Goal: Check status: Check status

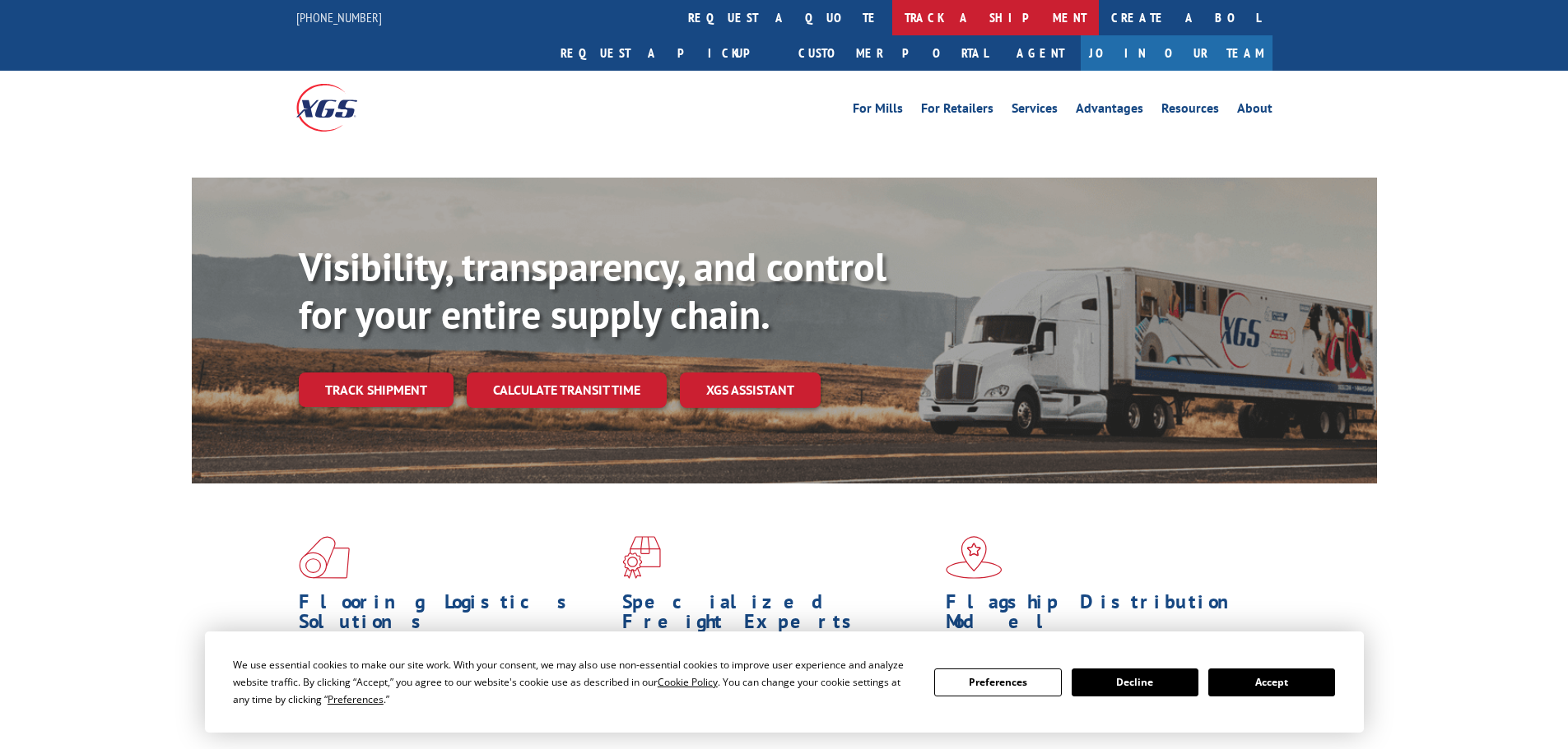
click at [892, 13] on link "track a shipment" at bounding box center [995, 18] width 206 height 35
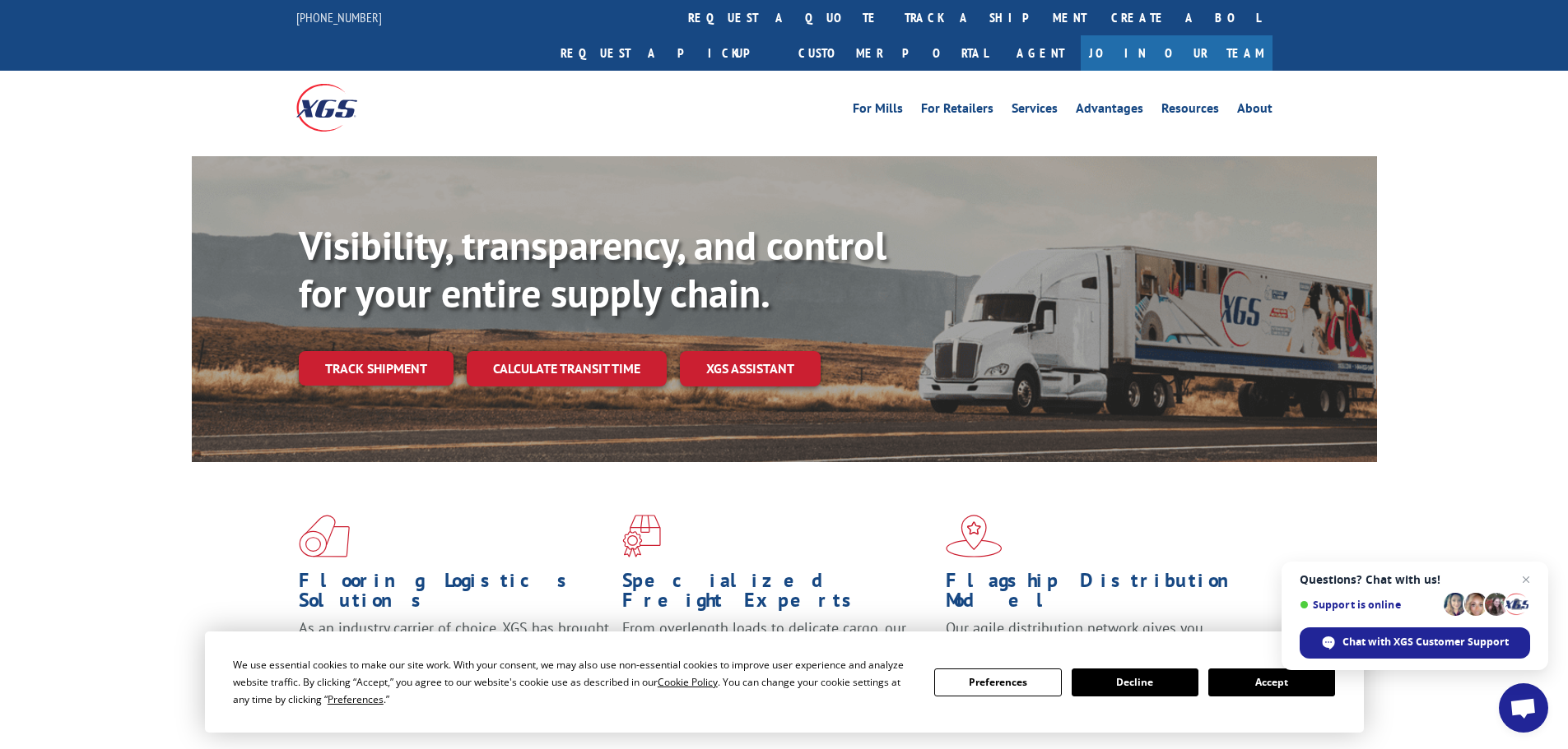
click at [1220, 571] on h1 "Flagship Distribution Model" at bounding box center [1101, 594] width 311 height 48
click at [892, 30] on link "track a shipment" at bounding box center [995, 18] width 206 height 35
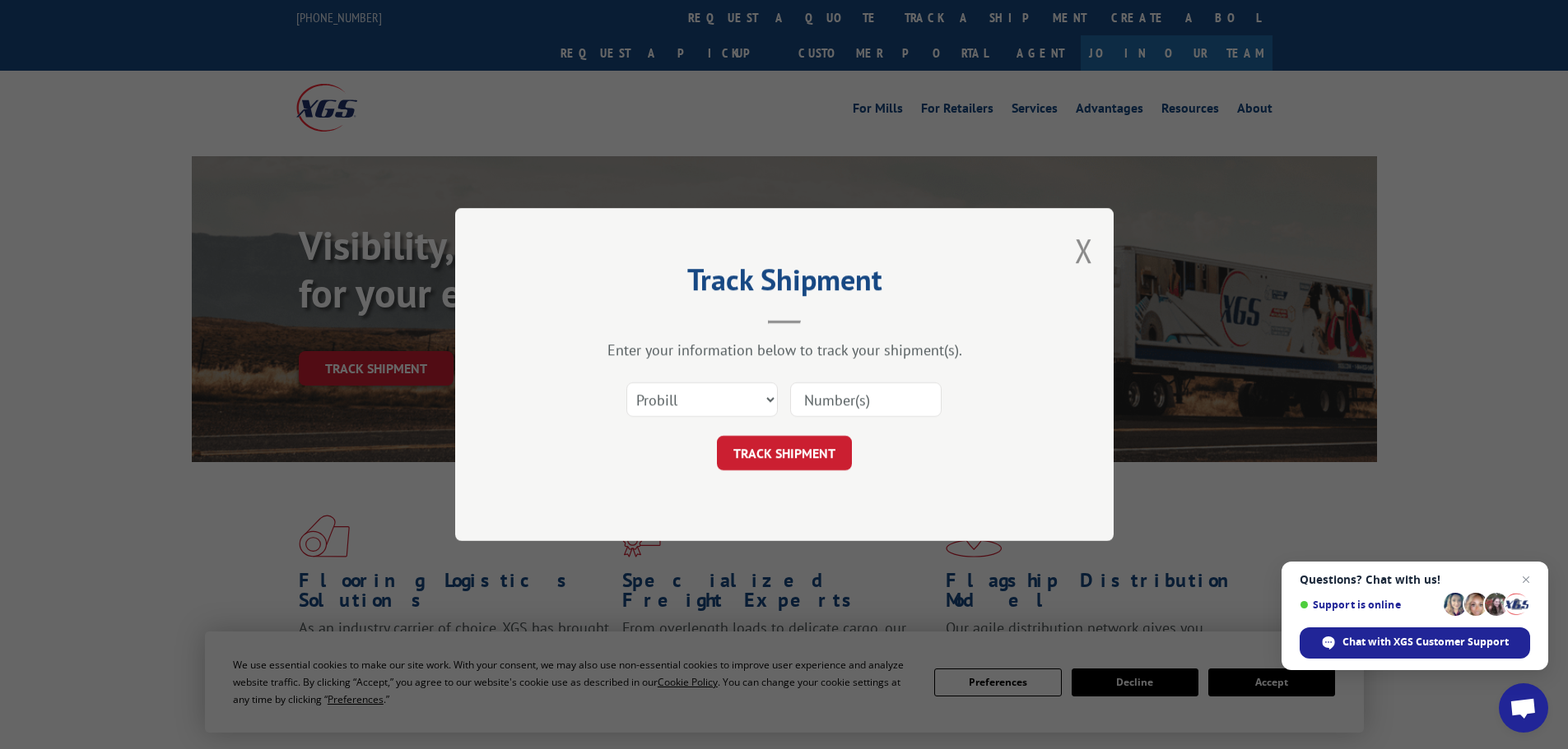
click at [856, 402] on input at bounding box center [866, 400] width 152 height 35
paste input "16755749"
type input "16755749"
click at [817, 461] on button "TRACK SHIPMENT" at bounding box center [784, 453] width 135 height 35
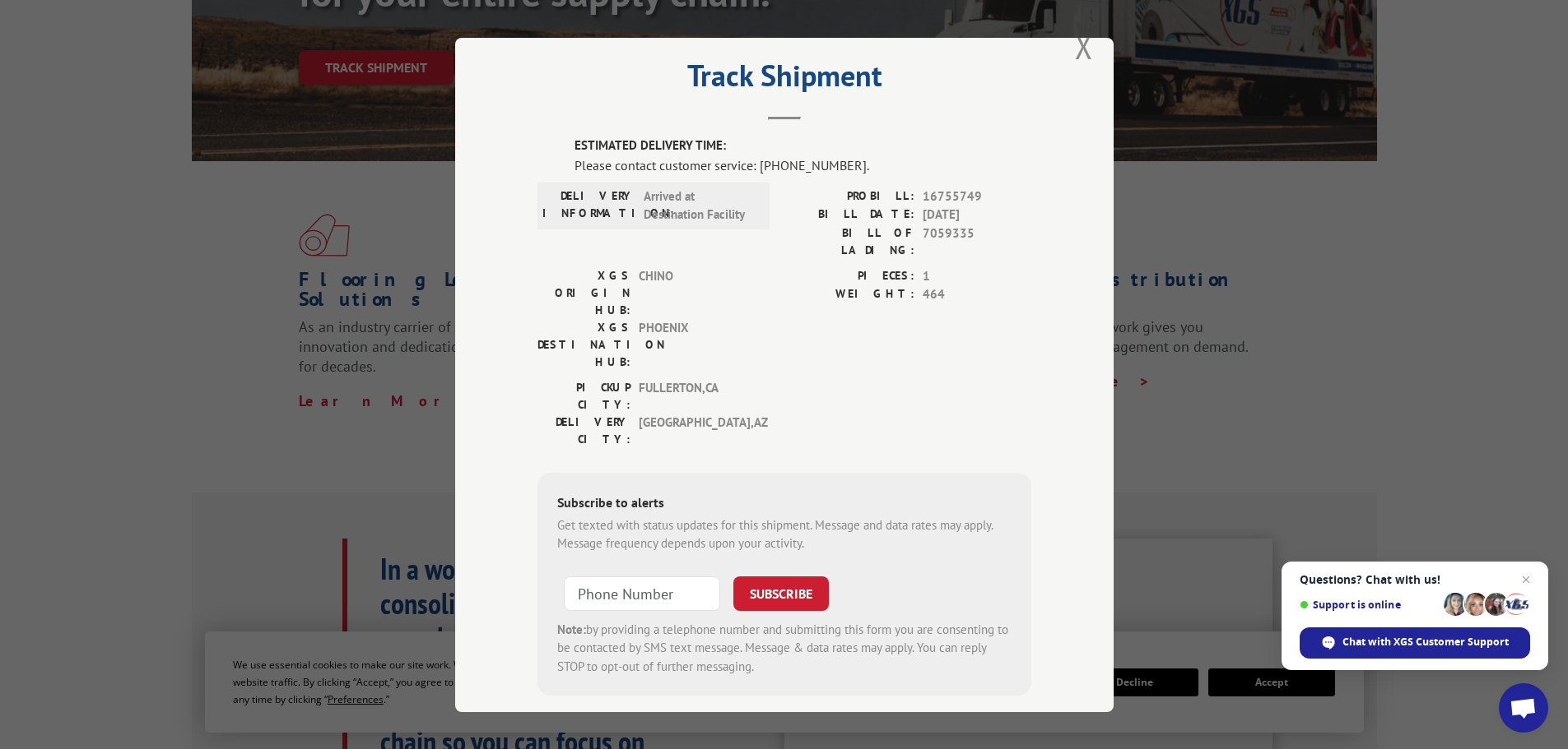
scroll to position [83, 0]
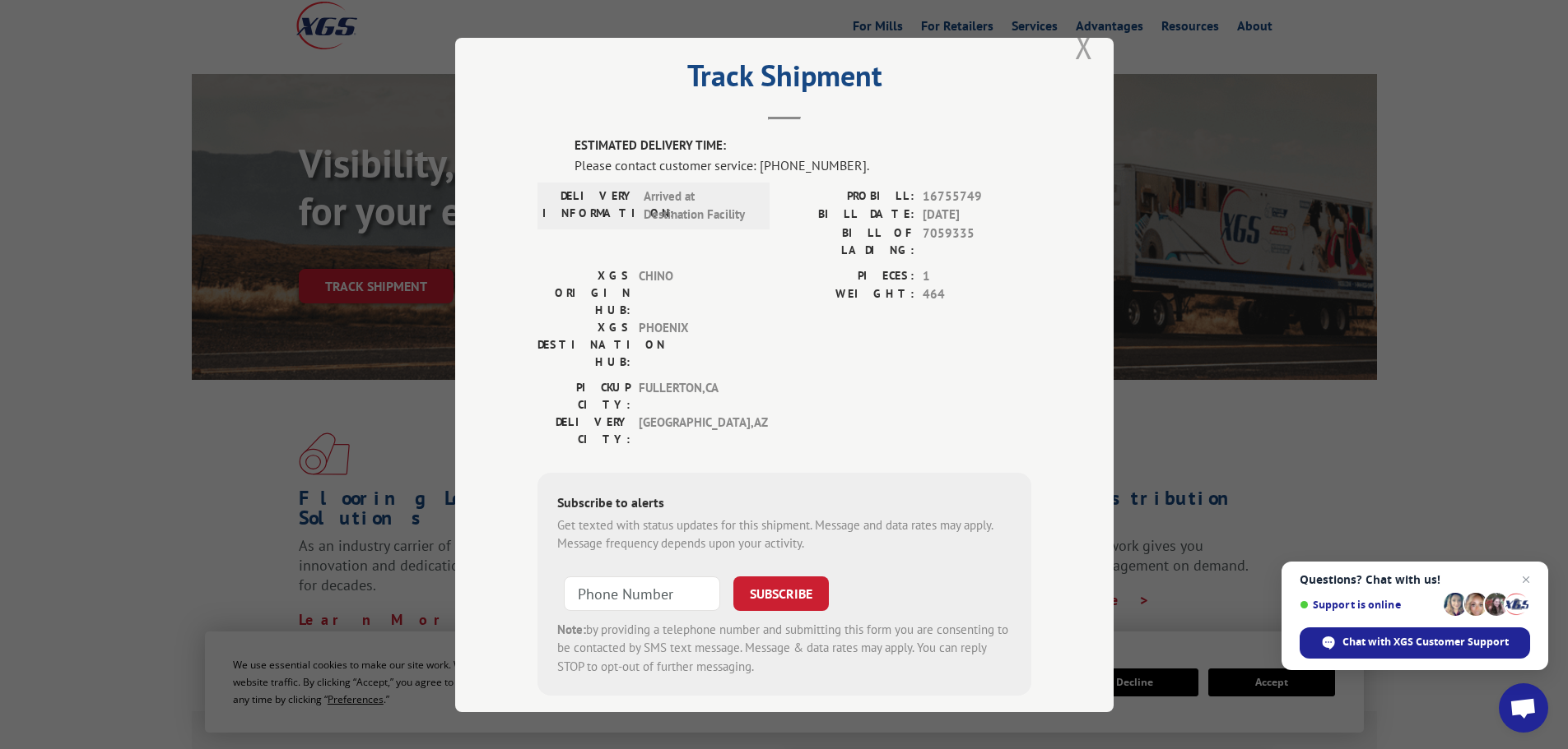
click at [1076, 56] on button "Close modal" at bounding box center [1083, 46] width 18 height 44
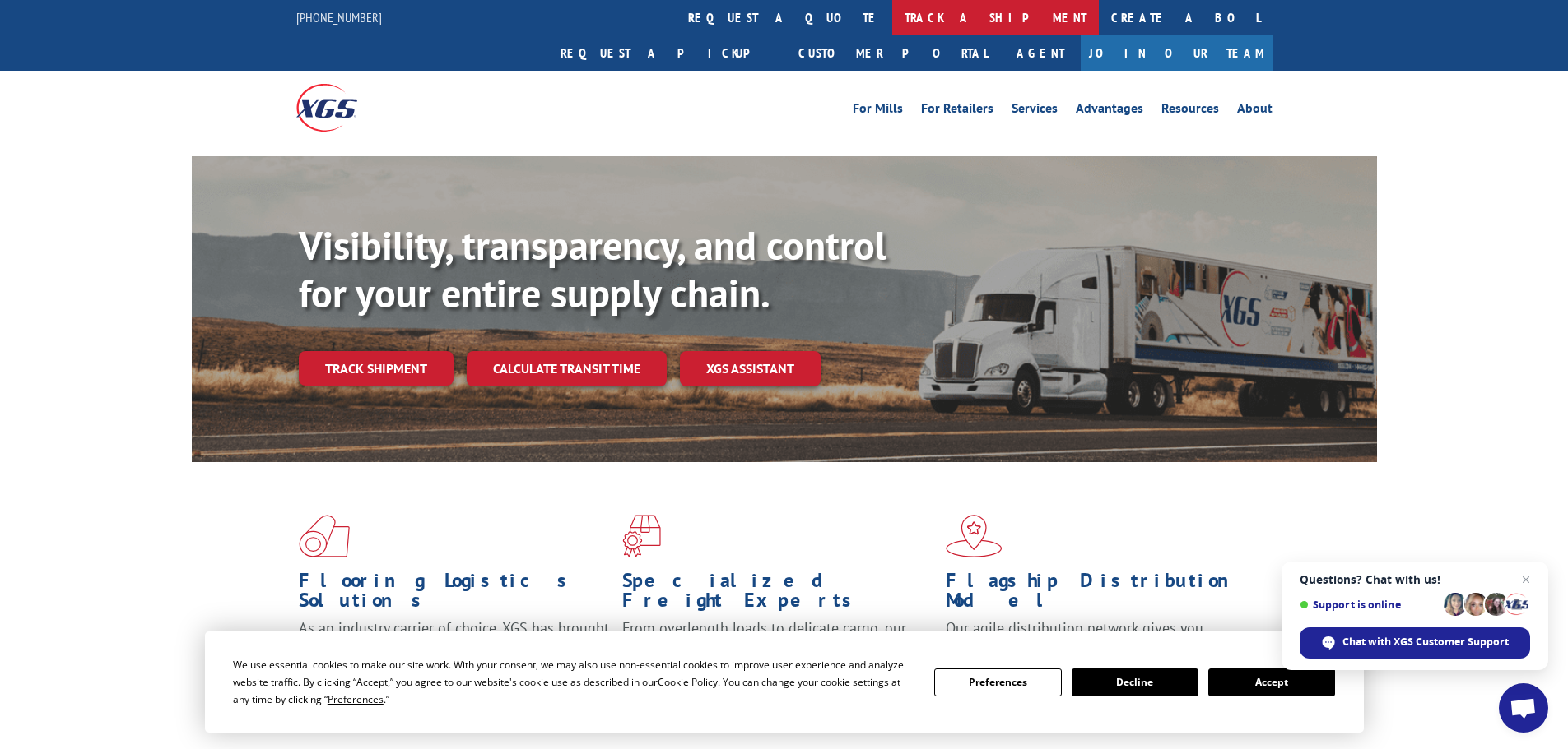
click at [892, 18] on link "track a shipment" at bounding box center [995, 18] width 206 height 35
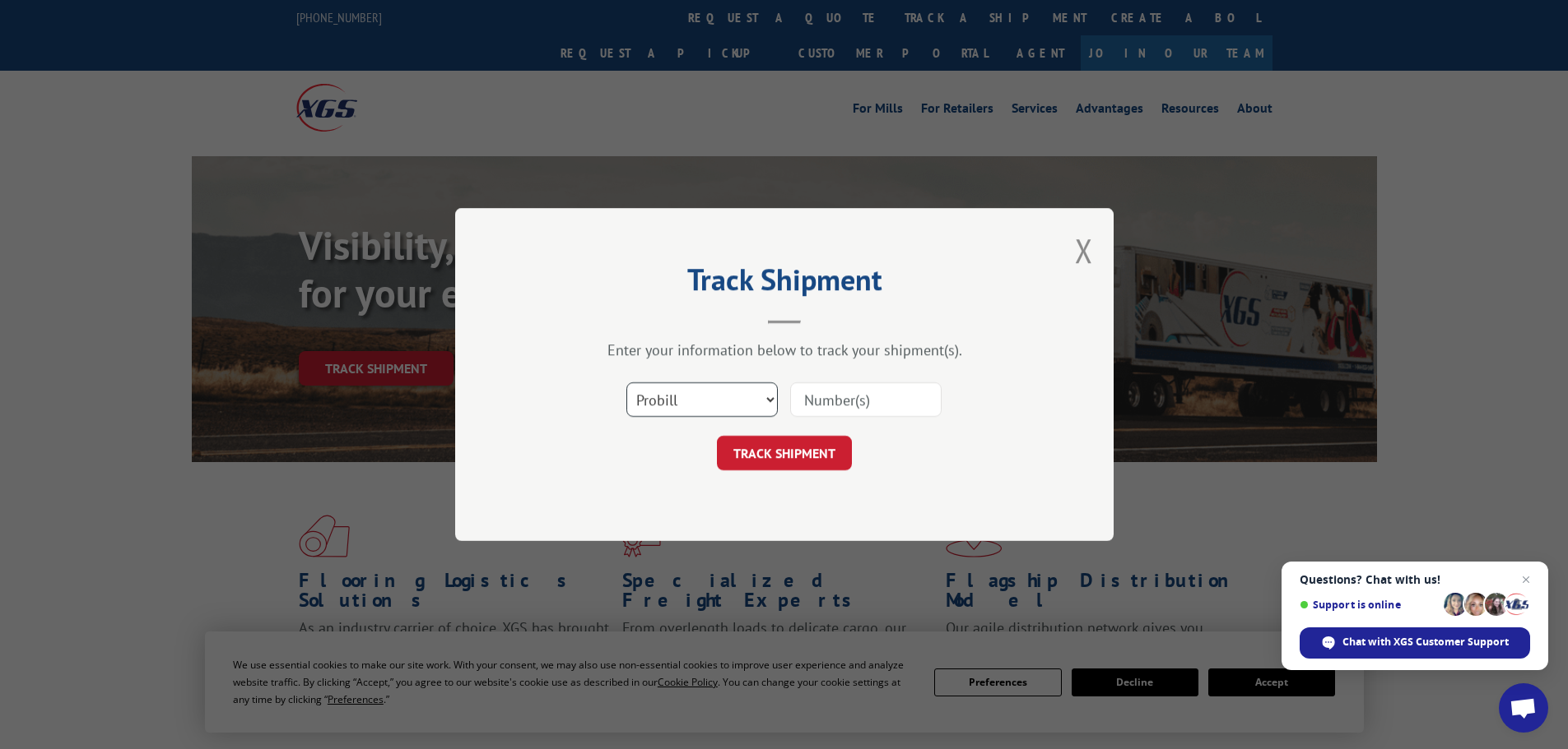
click at [714, 393] on select "Select category... Probill BOL PO" at bounding box center [702, 400] width 152 height 35
select select "bol"
click at [626, 382] on select "Select category... Probill BOL PO" at bounding box center [702, 400] width 152 height 35
click at [860, 391] on input at bounding box center [866, 400] width 152 height 35
paste input "7059335"
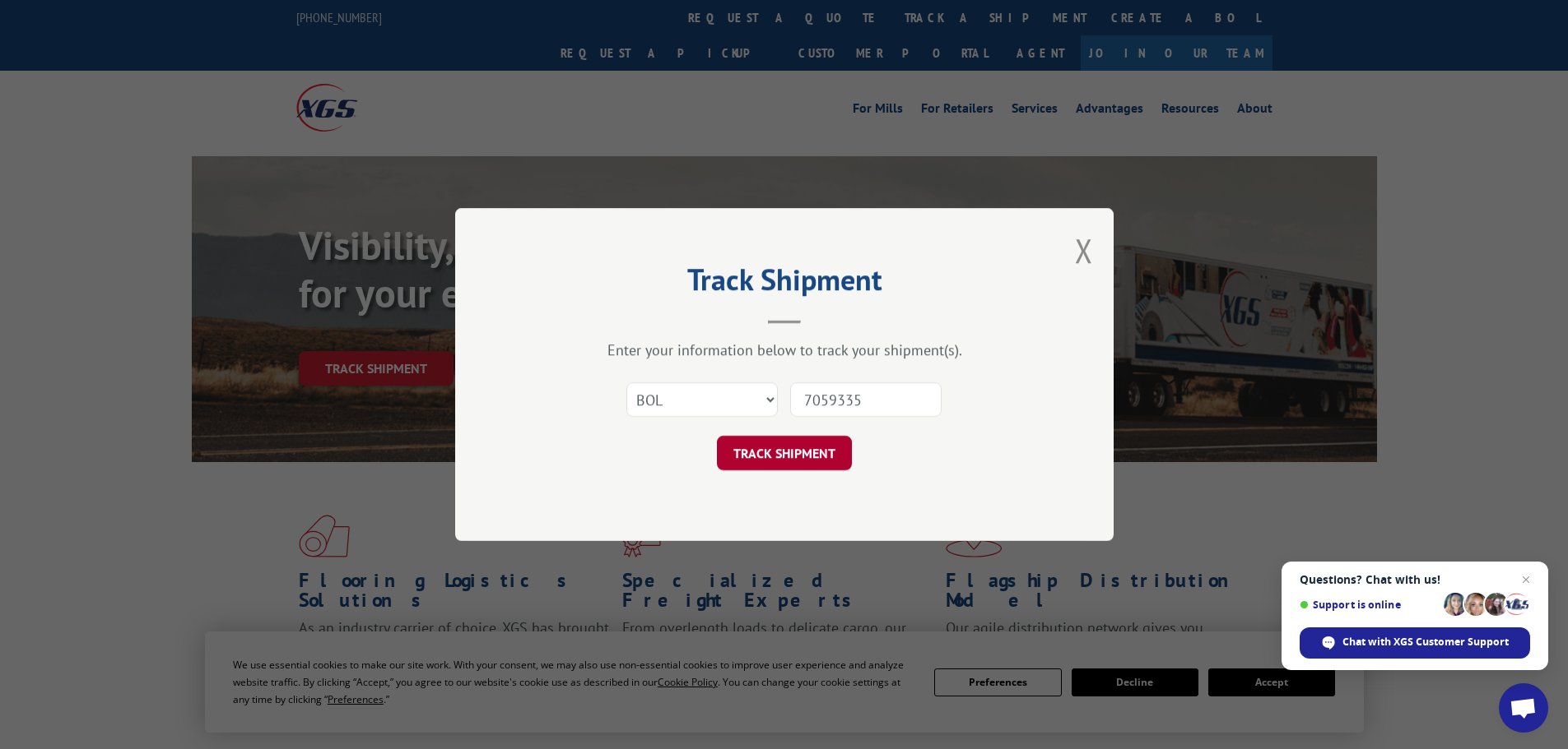
type input "7059335"
click at [796, 444] on button "TRACK SHIPMENT" at bounding box center [784, 453] width 135 height 35
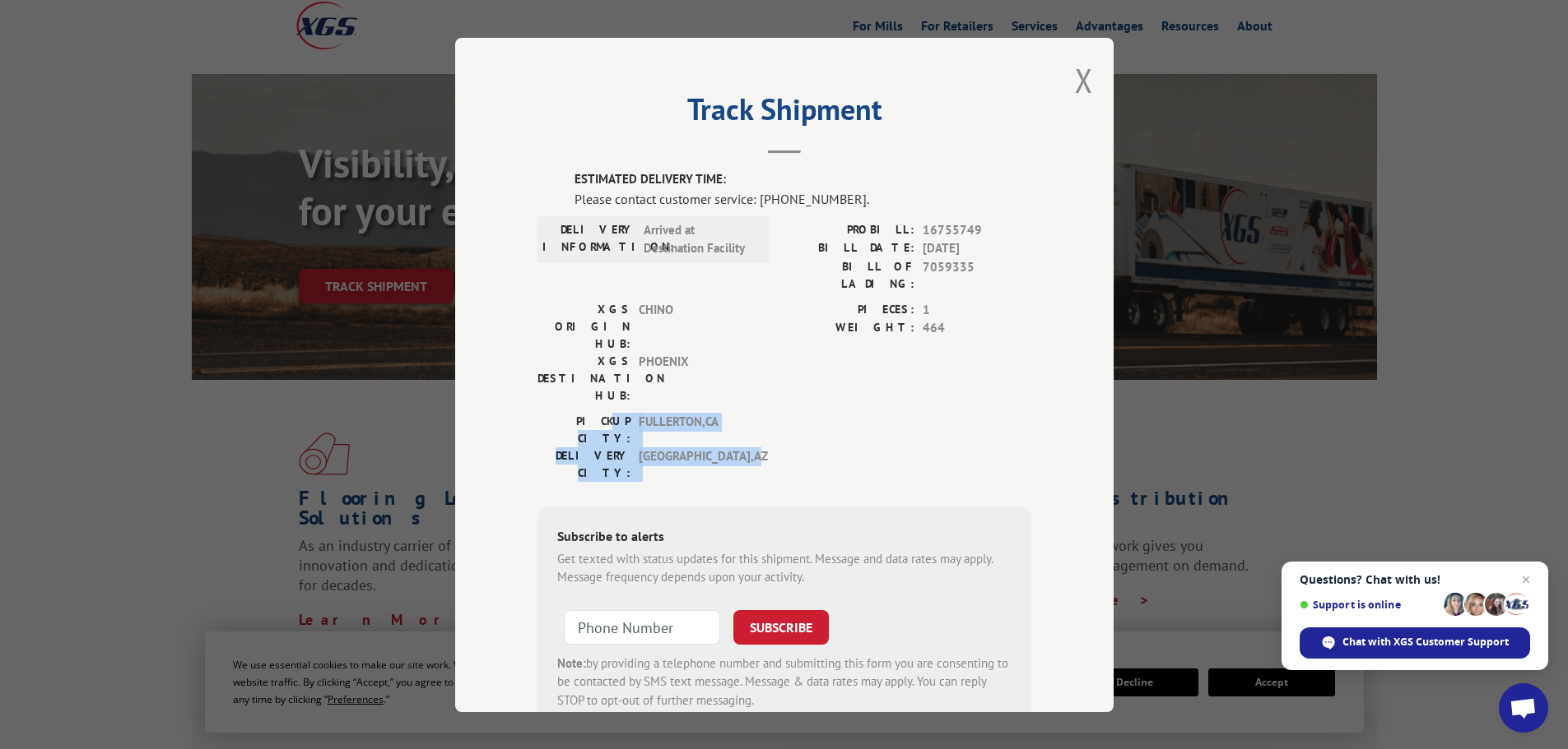
drag, startPoint x: 597, startPoint y: 356, endPoint x: 695, endPoint y: 383, distance: 101.7
click at [695, 412] on div "PICKUP CITY: [GEOGRAPHIC_DATA] , [GEOGRAPHIC_DATA]: [GEOGRAPHIC_DATA] , [GEOGRA…" at bounding box center [648, 450] width 222 height 77
click at [599, 412] on label "PICKUP CITY:" at bounding box center [584, 430] width 93 height 35
click at [611, 446] on label "DELIVERY CITY:" at bounding box center [584, 464] width 93 height 35
drag, startPoint x: 594, startPoint y: 371, endPoint x: 706, endPoint y: 374, distance: 112.0
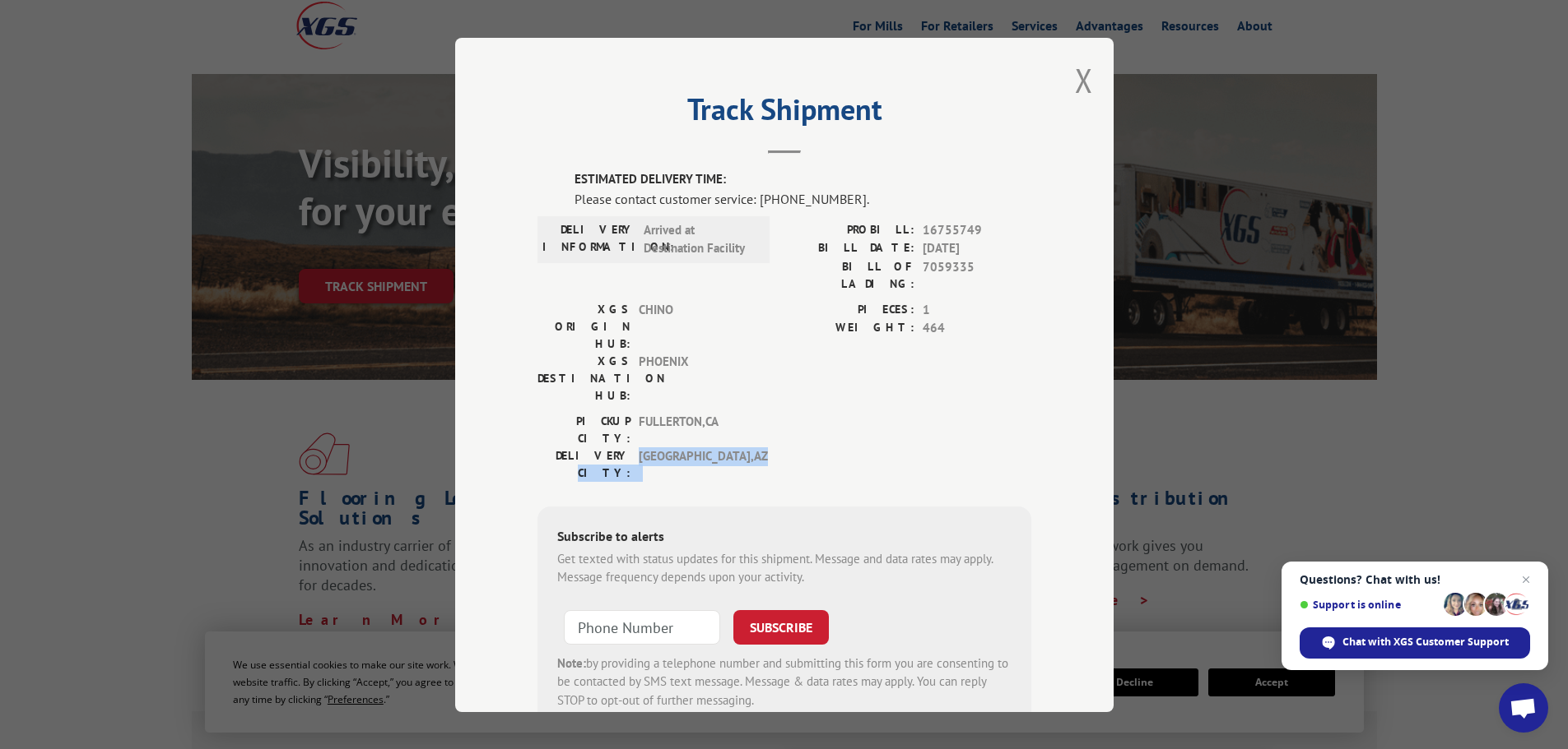
click at [705, 446] on div "DELIVERY CITY: [GEOGRAPHIC_DATA] , [GEOGRAPHIC_DATA]" at bounding box center [648, 464] width 222 height 35
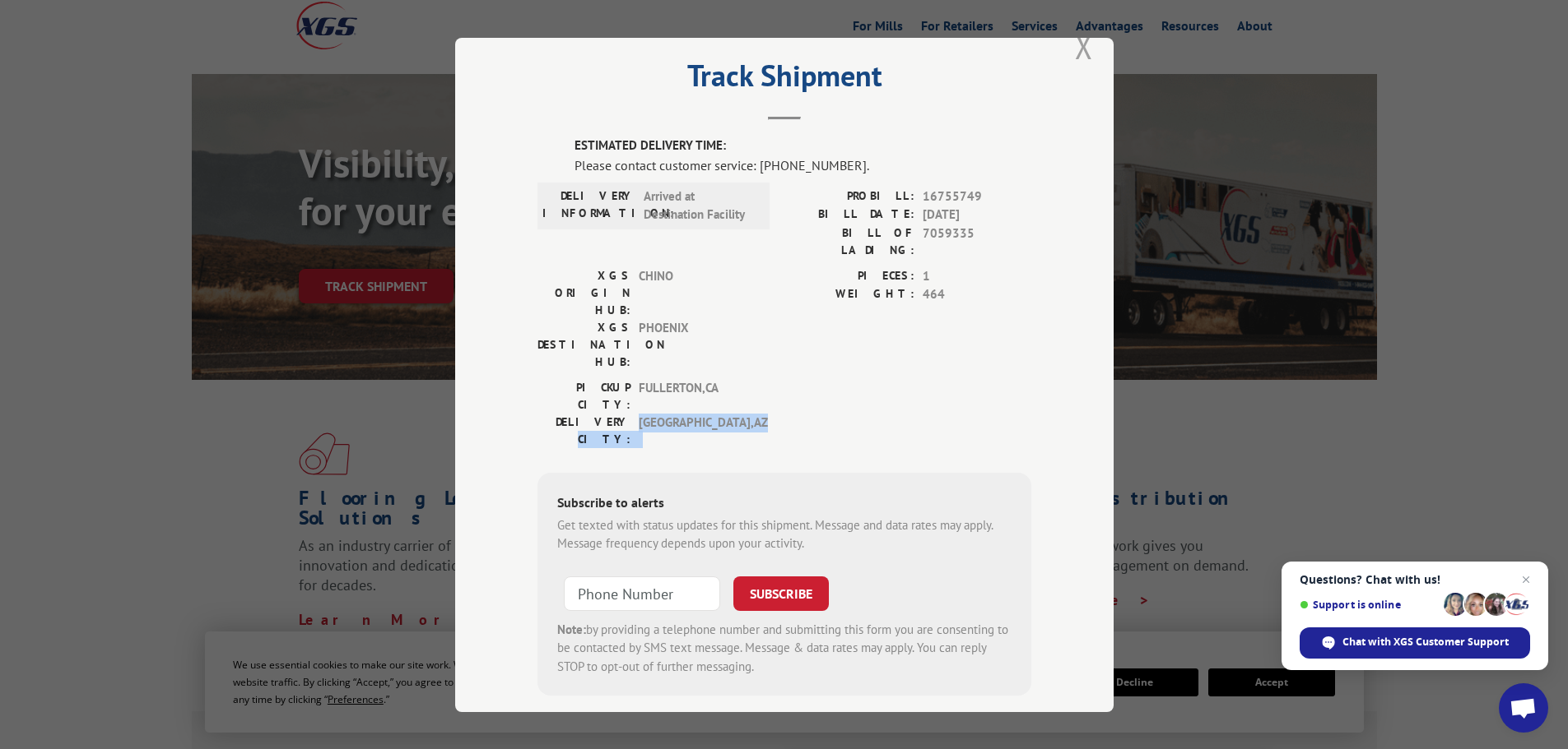
click at [1076, 49] on button "Close modal" at bounding box center [1083, 46] width 18 height 44
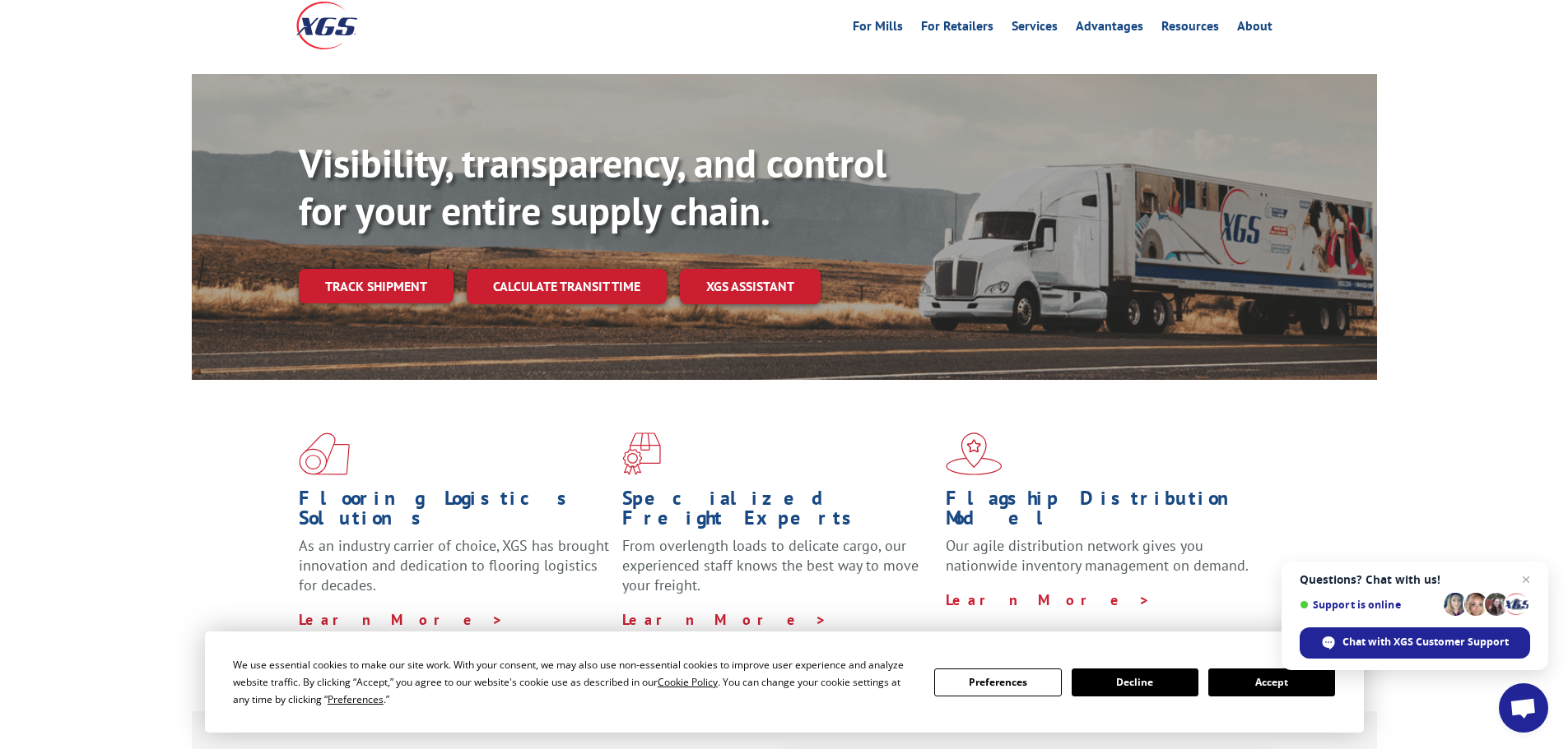
scroll to position [0, 0]
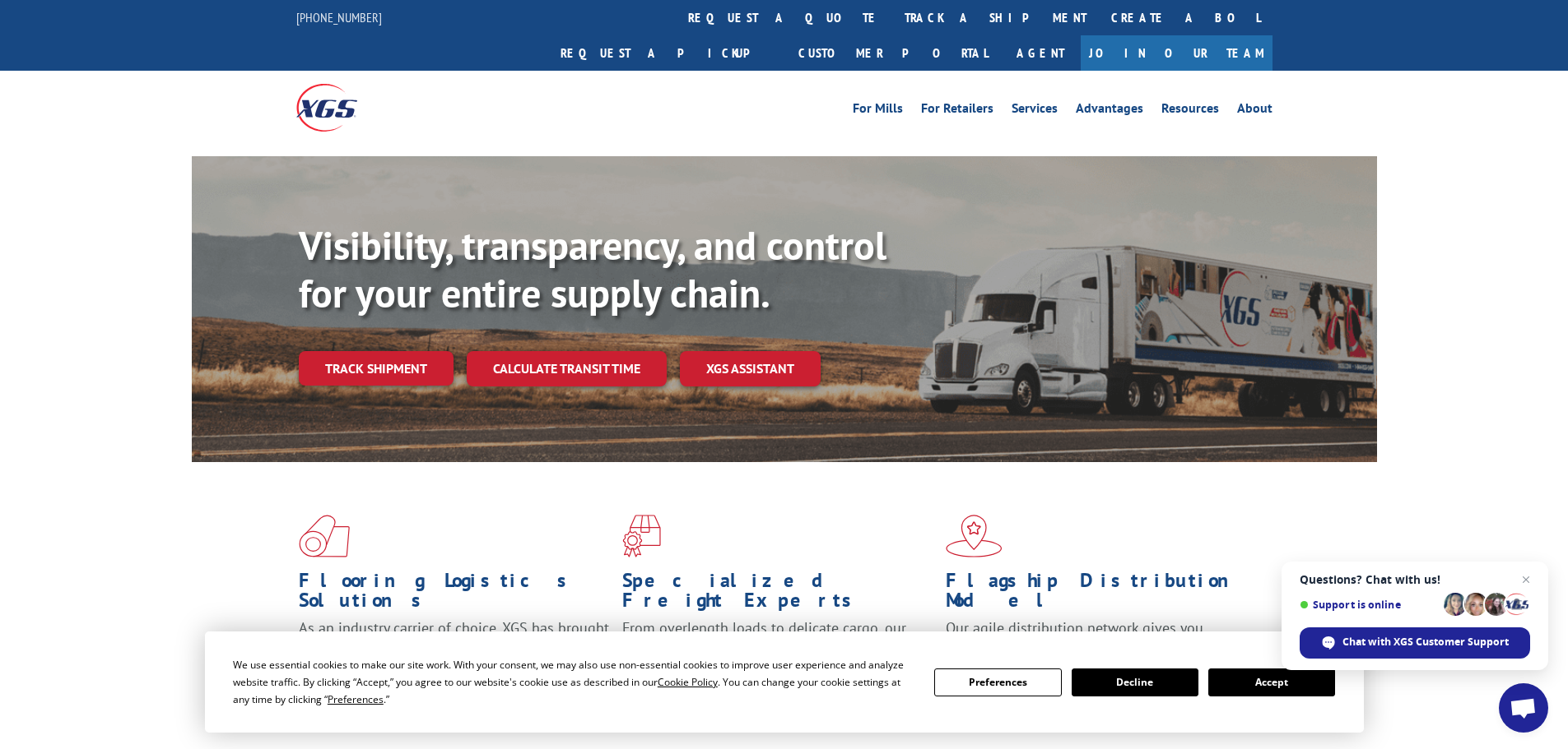
click at [892, 17] on link "track a shipment" at bounding box center [995, 18] width 206 height 35
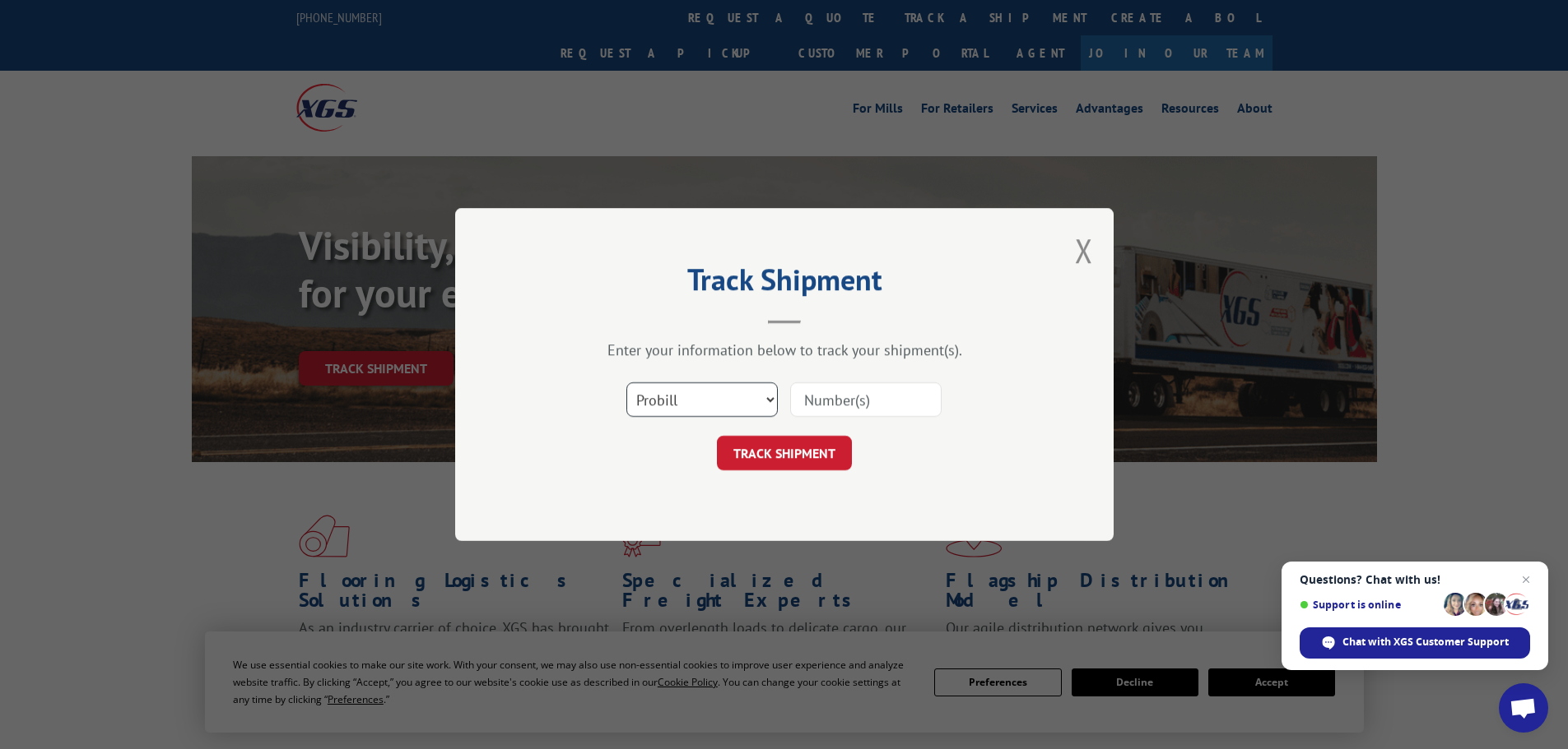
click at [711, 396] on select "Select category... Probill BOL PO" at bounding box center [702, 400] width 152 height 35
click at [858, 396] on input at bounding box center [866, 400] width 152 height 35
paste input "16755749"
type input "16755749"
click at [801, 453] on button "TRACK SHIPMENT" at bounding box center [784, 453] width 135 height 35
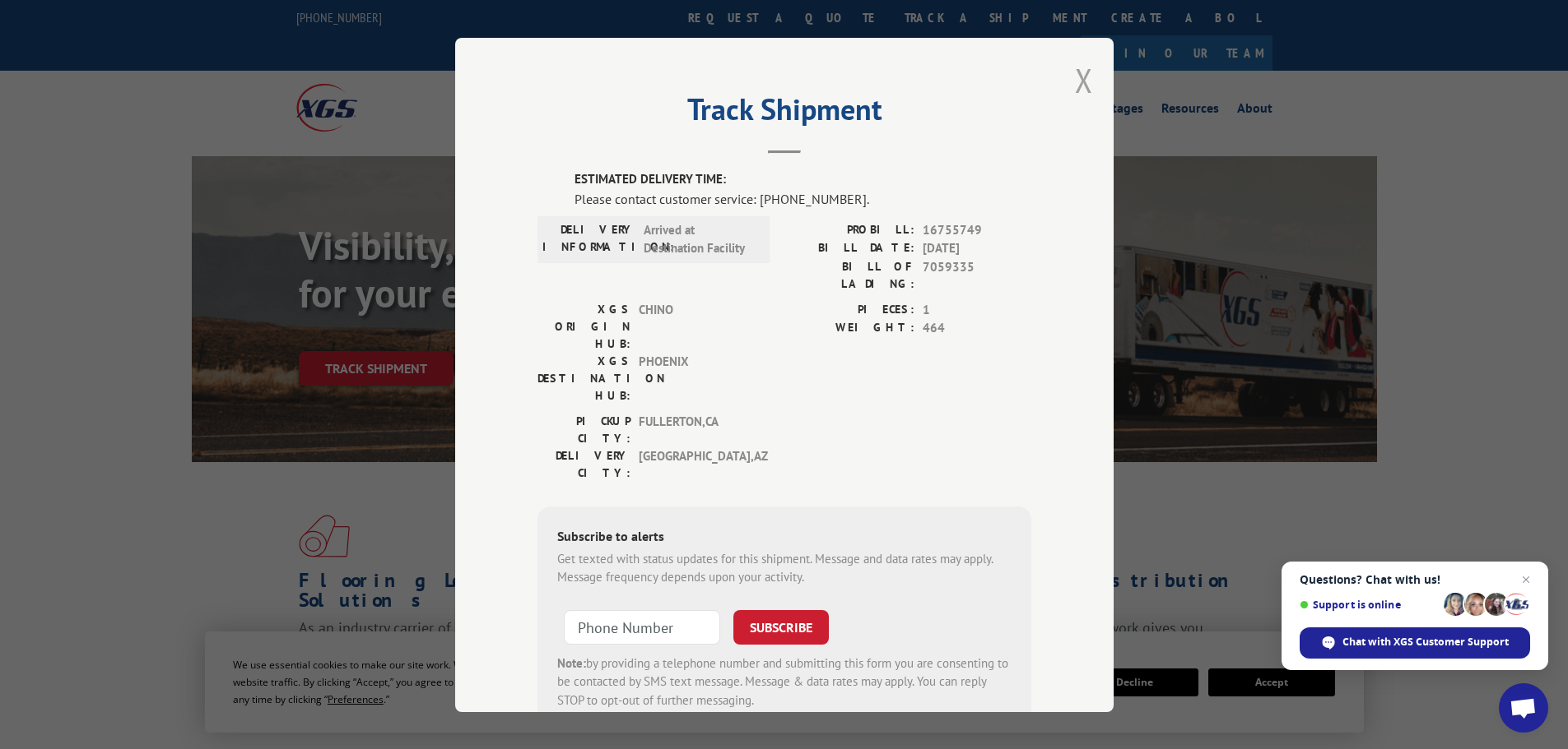
click at [1079, 84] on button "Close modal" at bounding box center [1083, 80] width 18 height 44
